Goal: Navigation & Orientation: Understand site structure

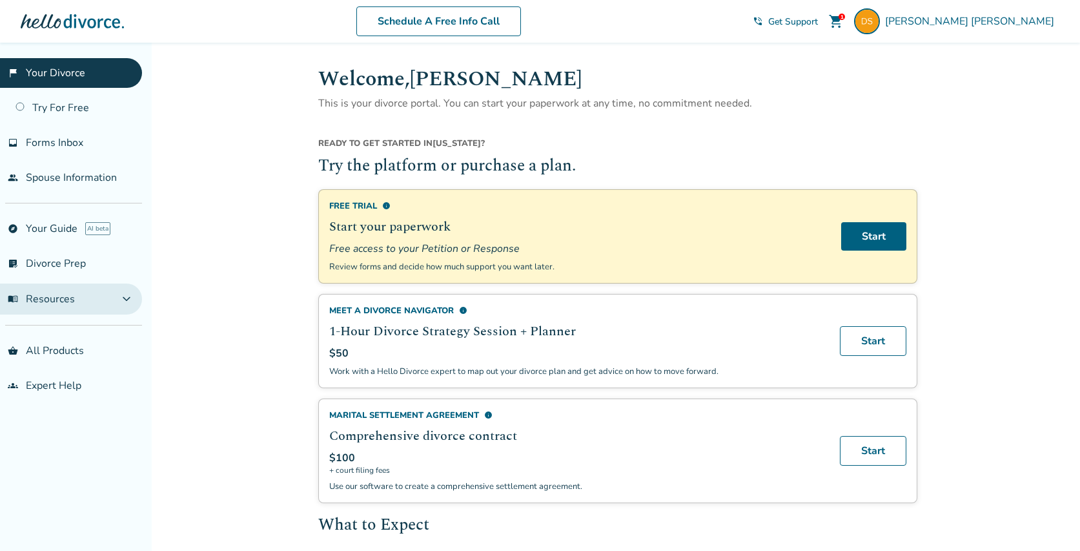
click at [130, 302] on span "expand_more" at bounding box center [126, 298] width 15 height 15
click at [134, 299] on span "expand_less" at bounding box center [126, 298] width 15 height 15
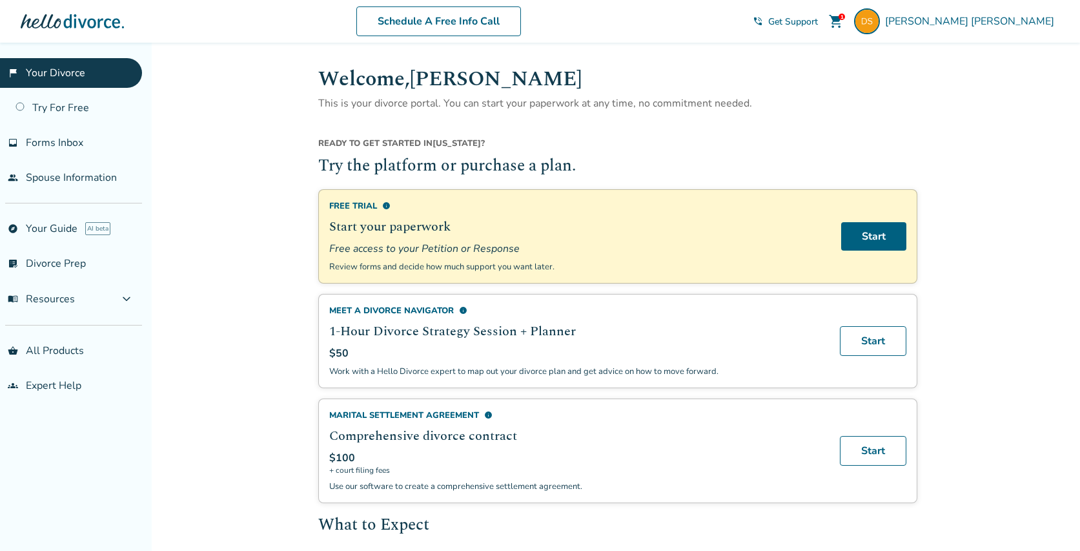
click at [463, 309] on span "info" at bounding box center [463, 310] width 8 height 8
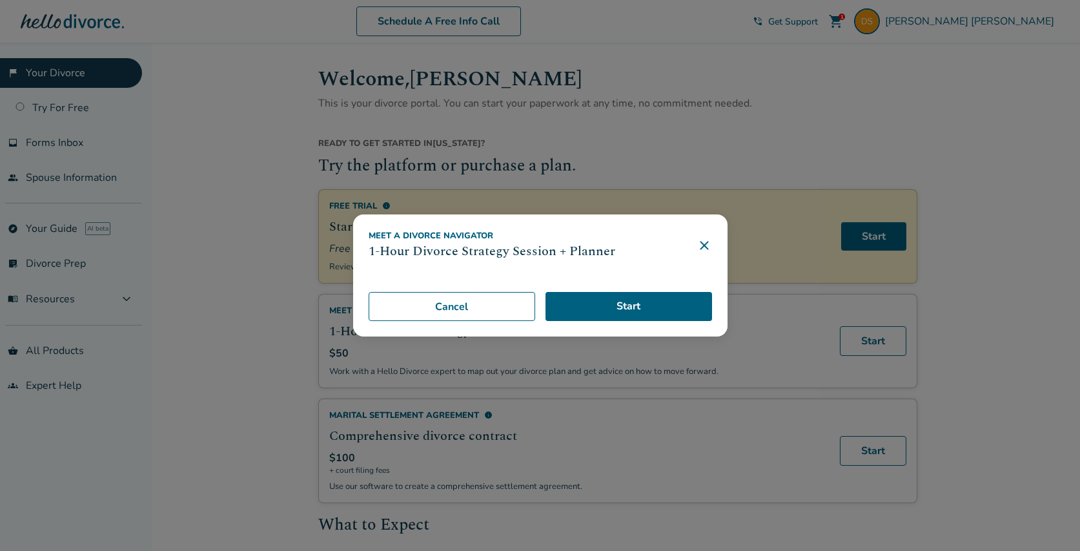
click at [708, 246] on icon at bounding box center [704, 245] width 15 height 15
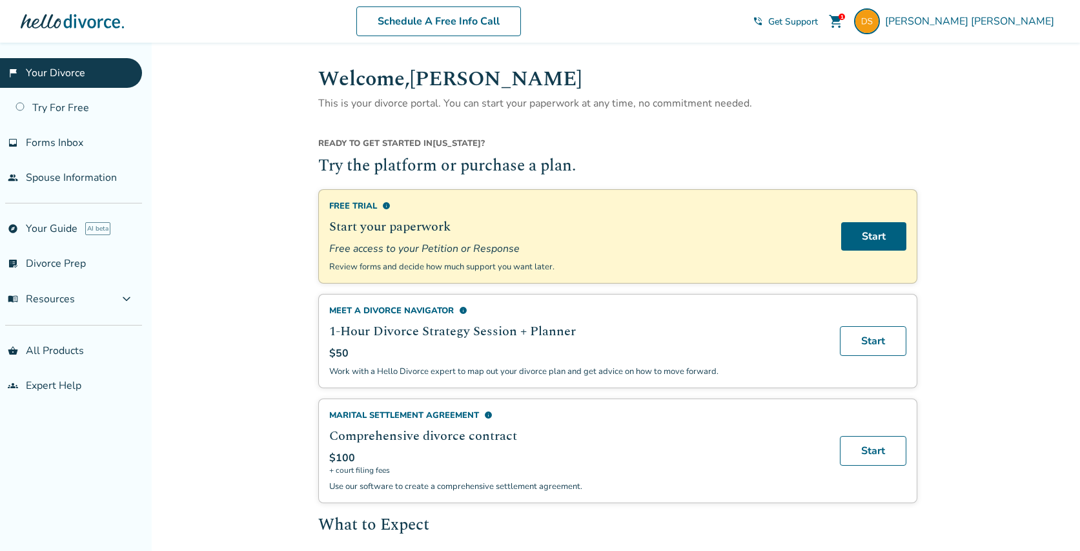
click at [387, 203] on span "info" at bounding box center [386, 205] width 8 height 8
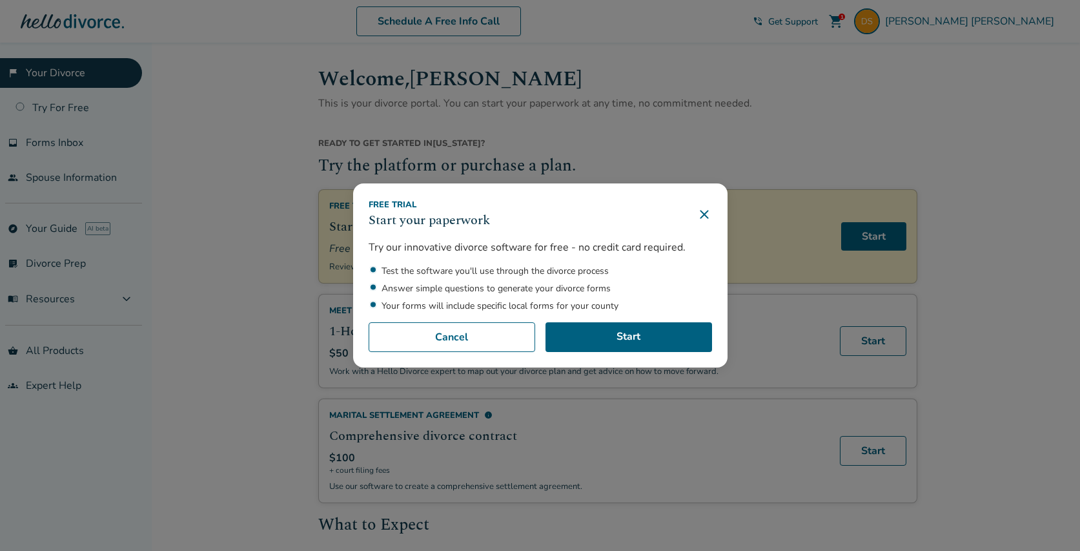
click at [703, 214] on icon at bounding box center [704, 214] width 8 height 8
